Goal: Information Seeking & Learning: Compare options

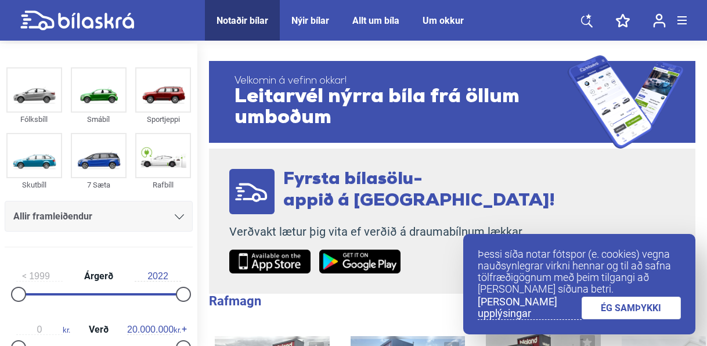
click at [613, 304] on link "ÉG SAMÞYKKI" at bounding box center [631, 308] width 100 height 23
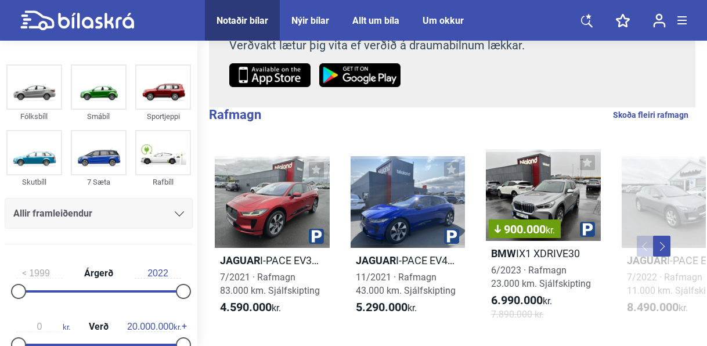
scroll to position [217, 0]
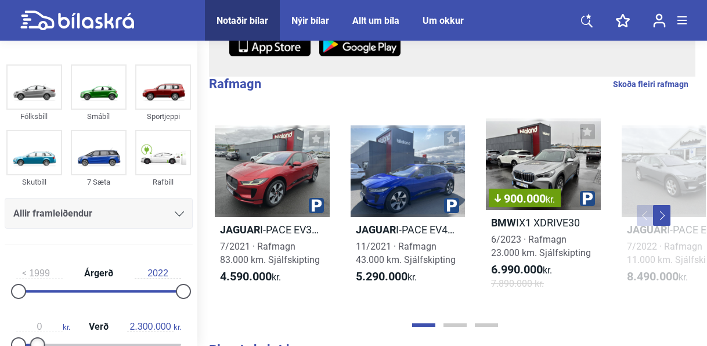
type input "2.400.000"
drag, startPoint x: 181, startPoint y: 340, endPoint x: 39, endPoint y: 326, distance: 142.3
click at [39, 326] on div "0 kr. Verð 2.400.000 kr." at bounding box center [99, 333] width 188 height 53
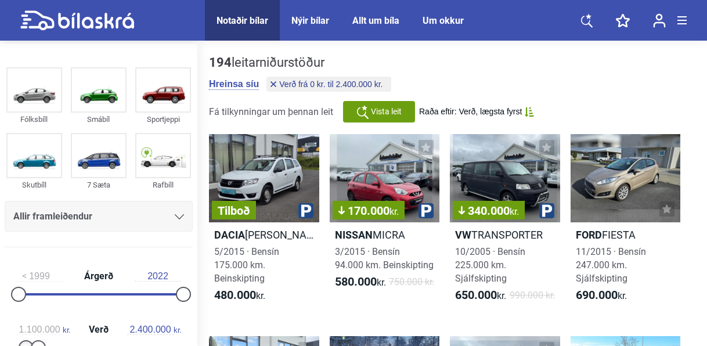
type input "1.200.000"
drag, startPoint x: 16, startPoint y: 345, endPoint x: 26, endPoint y: 344, distance: 9.4
click at [26, 344] on div at bounding box center [28, 347] width 15 height 15
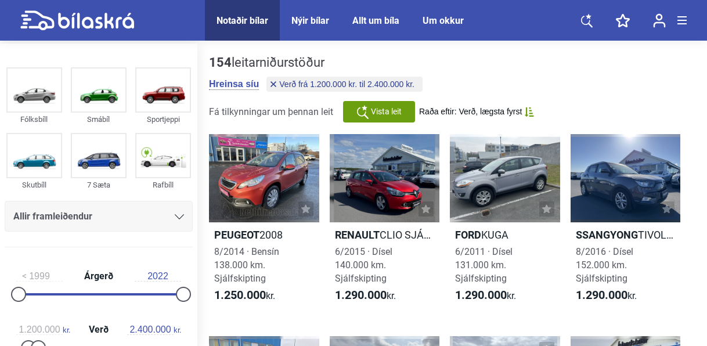
drag, startPoint x: 703, startPoint y: 64, endPoint x: 705, endPoint y: 71, distance: 7.2
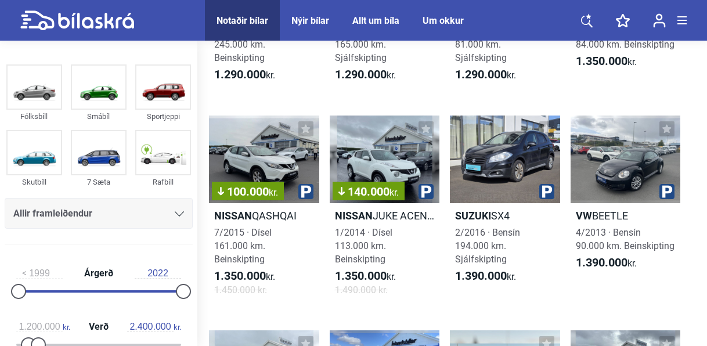
scroll to position [647, 0]
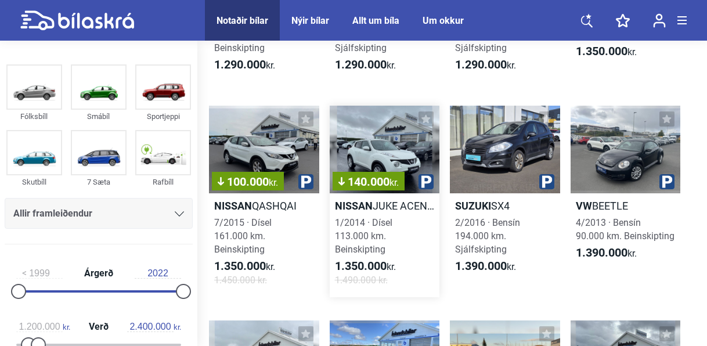
click at [357, 204] on b "Nissan" at bounding box center [354, 206] width 38 height 12
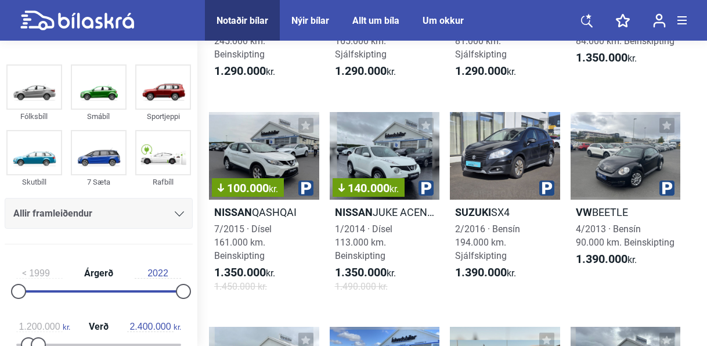
scroll to position [647, 0]
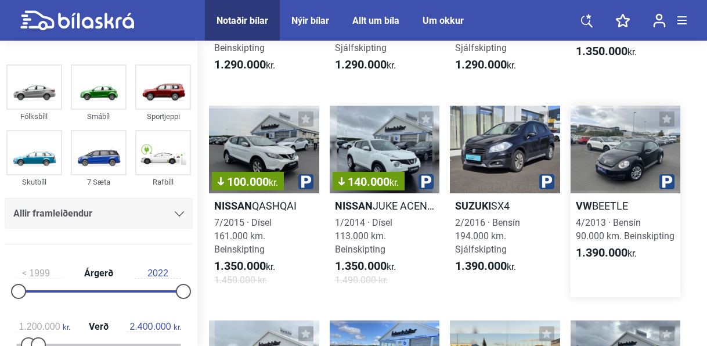
click at [591, 210] on b "VW" at bounding box center [584, 206] width 16 height 12
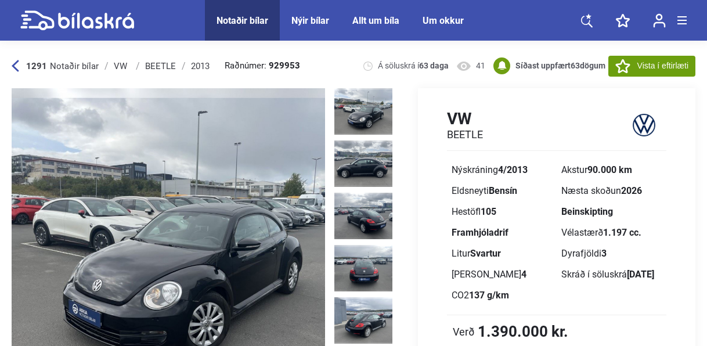
drag, startPoint x: 706, startPoint y: 33, endPoint x: 705, endPoint y: 39, distance: 5.9
click at [705, 39] on header "Notaðir bílar Nýir bílar Allt um bíla Um okkur Notaðir bílar Nýir bílar Allt um…" at bounding box center [353, 20] width 707 height 41
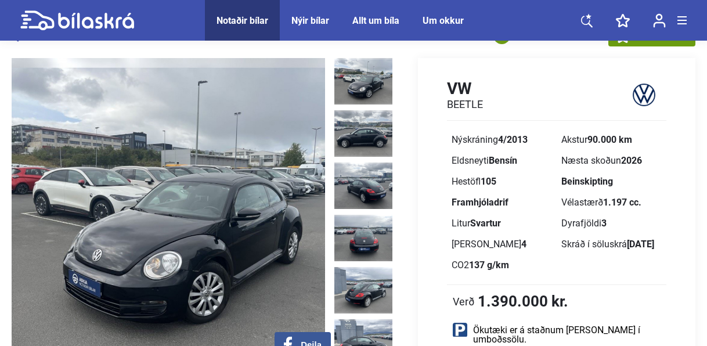
scroll to position [38, 0]
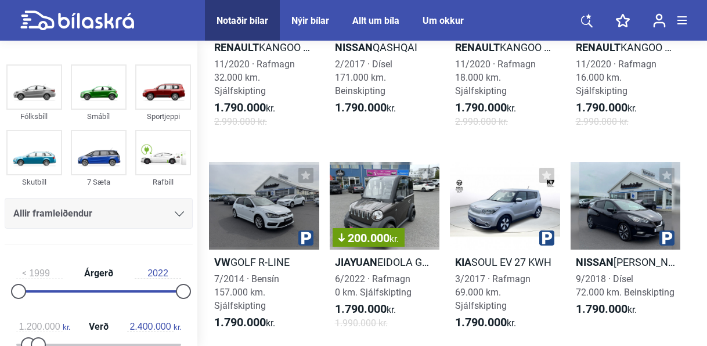
scroll to position [3303, 0]
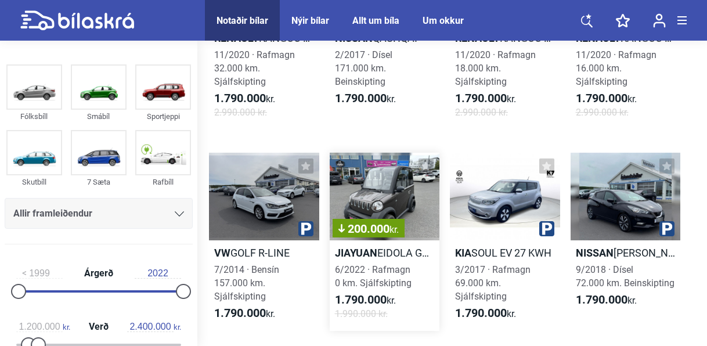
click at [356, 247] on b "JIAYUAN" at bounding box center [356, 253] width 42 height 12
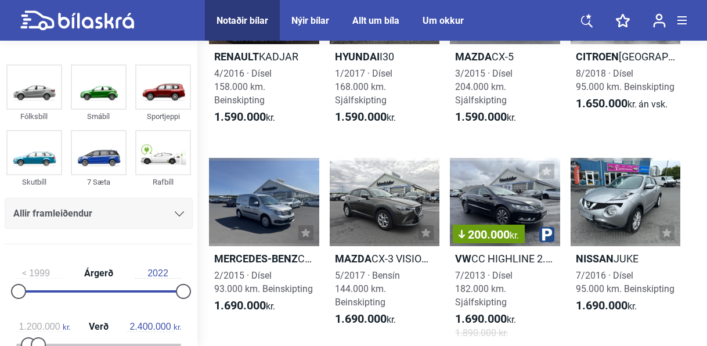
scroll to position [2454, 0]
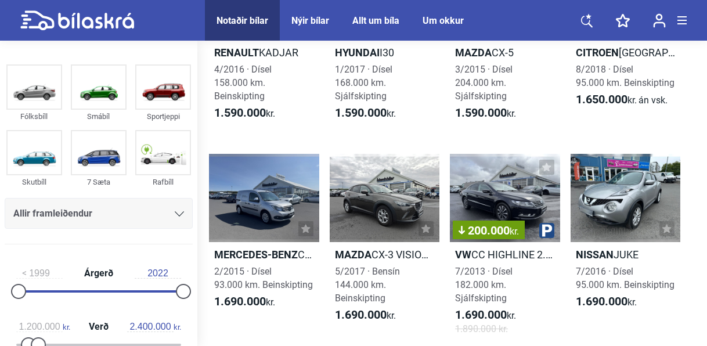
drag, startPoint x: 706, startPoint y: 137, endPoint x: 708, endPoint y: 122, distance: 15.3
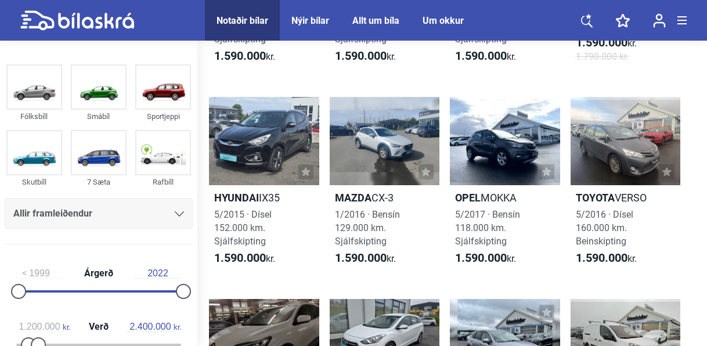
scroll to position [2119, 0]
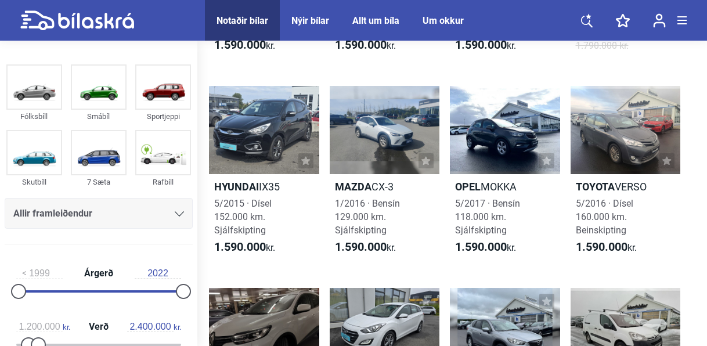
drag, startPoint x: 702, startPoint y: 129, endPoint x: 703, endPoint y: 114, distance: 15.1
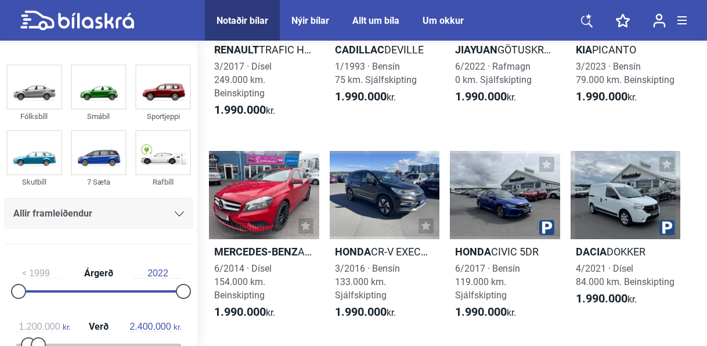
scroll to position [5607, 0]
